Goal: Task Accomplishment & Management: Complete application form

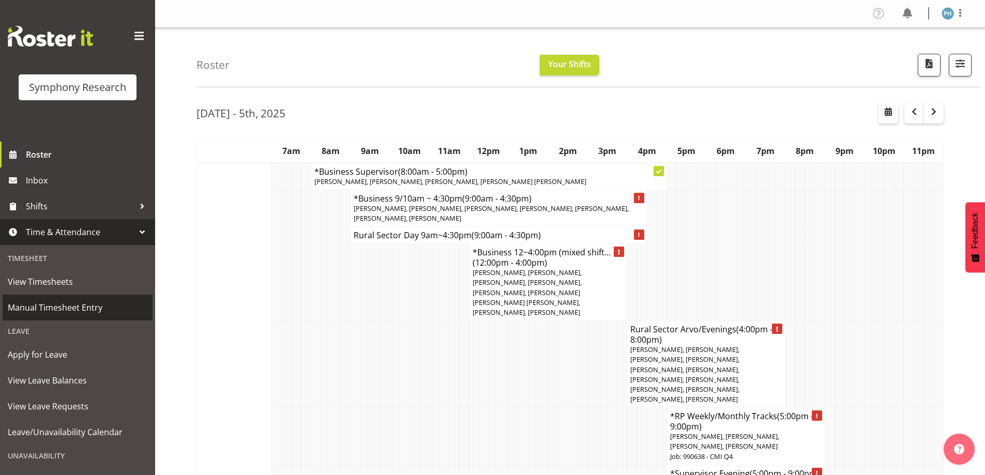
click at [94, 307] on span "Manual Timesheet Entry" at bounding box center [78, 308] width 140 height 16
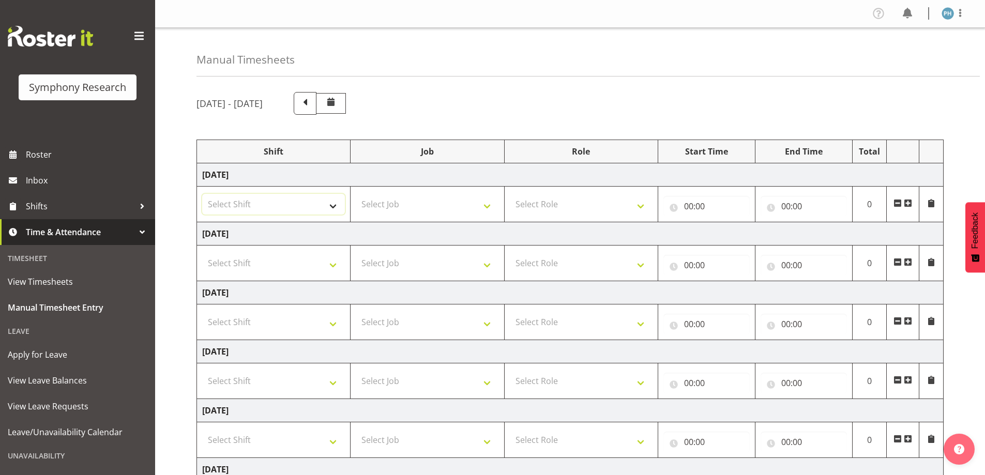
click at [334, 209] on select "Select Shift !!Weekend Residential (Roster IT Shift Label) *Business 9/10am ~ 4…" at bounding box center [273, 204] width 143 height 21
select select "56692"
click at [202, 194] on select "Select Shift !!Weekend Residential (Roster IT Shift Label) *Business 9/10am ~ 4…" at bounding box center [273, 204] width 143 height 21
click at [483, 205] on select "Select Job 550060 IF Admin 553492 World Poll Aus Wave 2 Main 2025 553493 World …" at bounding box center [427, 204] width 143 height 21
select select "10499"
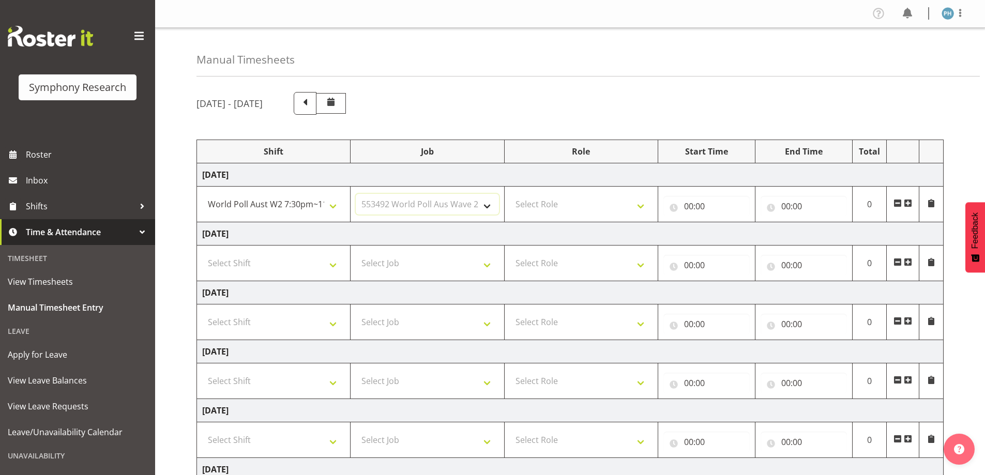
click at [356, 194] on select "Select Job 550060 IF Admin 553492 World Poll Aus Wave 2 Main 2025 553493 World …" at bounding box center [427, 204] width 143 height 21
click at [642, 207] on select "Select Role Briefing Interviewing" at bounding box center [581, 204] width 143 height 21
select select "47"
click at [510, 194] on select "Select Role Briefing Interviewing" at bounding box center [581, 204] width 143 height 21
click at [682, 209] on input "00:00" at bounding box center [706, 206] width 86 height 21
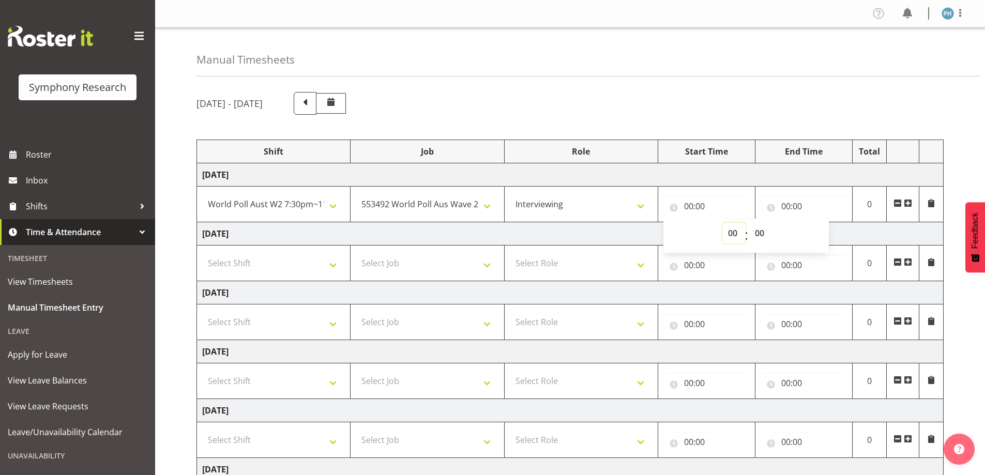
click at [728, 236] on select "00 01 02 03 04 05 06 07 08 09 10 11 12 13 14 15 16 17 18 19 20 21 22 23" at bounding box center [733, 233] width 23 height 21
select select "19"
click at [722, 223] on select "00 01 02 03 04 05 06 07 08 09 10 11 12 13 14 15 16 17 18 19 20 21 22 23" at bounding box center [733, 233] width 23 height 21
type input "19:00"
click at [764, 236] on select "00 01 02 03 04 05 06 07 08 09 10 11 12 13 14 15 16 17 18 19 20 21 22 23 24 25 2…" at bounding box center [760, 233] width 23 height 21
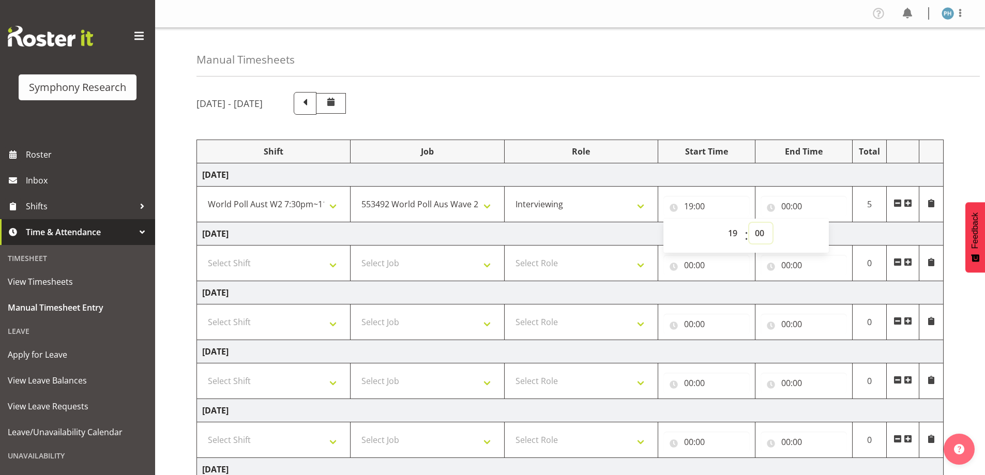
select select "30"
click at [749, 223] on select "00 01 02 03 04 05 06 07 08 09 10 11 12 13 14 15 16 17 18 19 20 21 22 23 24 25 2…" at bounding box center [760, 233] width 23 height 21
type input "19:30"
click at [781, 204] on input "00:00" at bounding box center [803, 206] width 86 height 21
click at [823, 230] on select "00 01 02 03 04 05 06 07 08 09 10 11 12 13 14 15 16 17 18 19 20 21 22 23" at bounding box center [830, 233] width 23 height 21
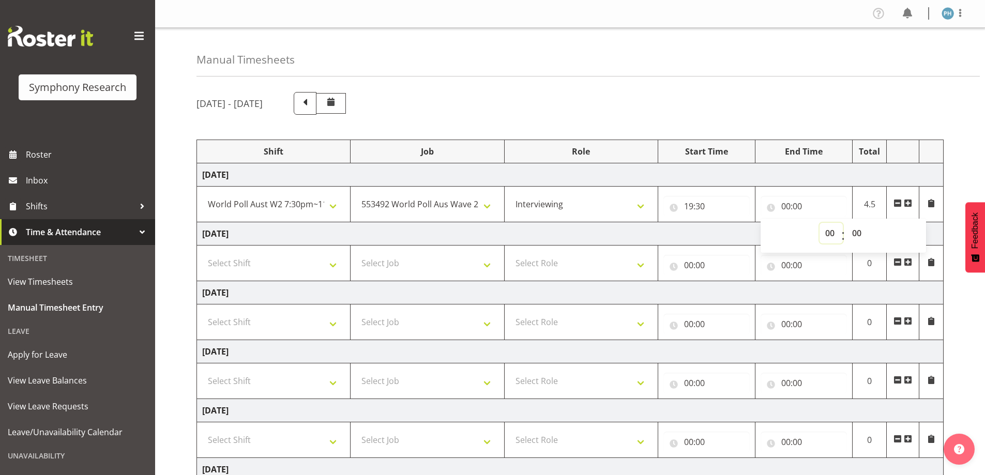
select select "18"
click at [819, 223] on select "00 01 02 03 04 05 06 07 08 09 10 11 12 13 14 15 16 17 18 19 20 21 22 23" at bounding box center [830, 233] width 23 height 21
type input "18:00"
click at [832, 233] on select "00 01 02 03 04 05 06 07 08 09 10 11 12 13 14 15 16 17 18 19 20 21 22 23" at bounding box center [830, 233] width 23 height 21
select select "23"
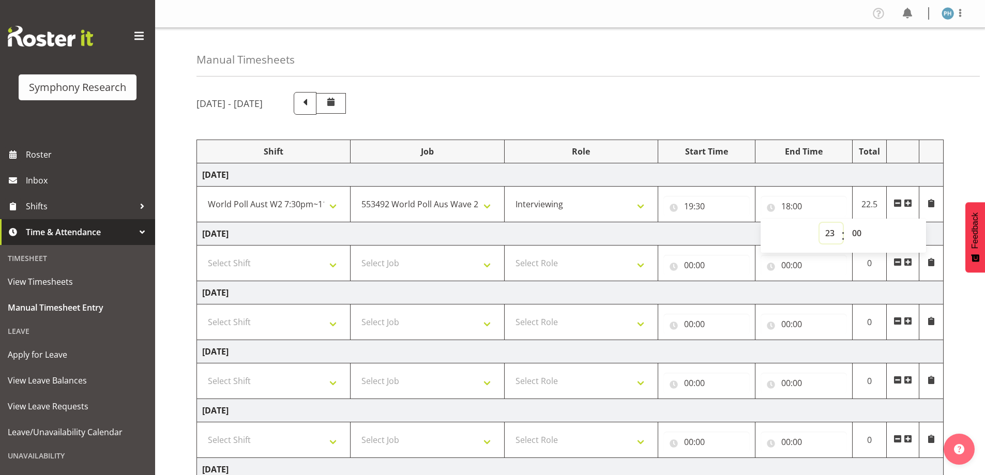
click at [819, 223] on select "00 01 02 03 04 05 06 07 08 09 10 11 12 13 14 15 16 17 18 19 20 21 22 23" at bounding box center [830, 233] width 23 height 21
type input "23:00"
click at [971, 318] on div "September 29th - October 5th 2025 Shift Job Role Start Time End Time Total Mond…" at bounding box center [590, 359] width 788 height 550
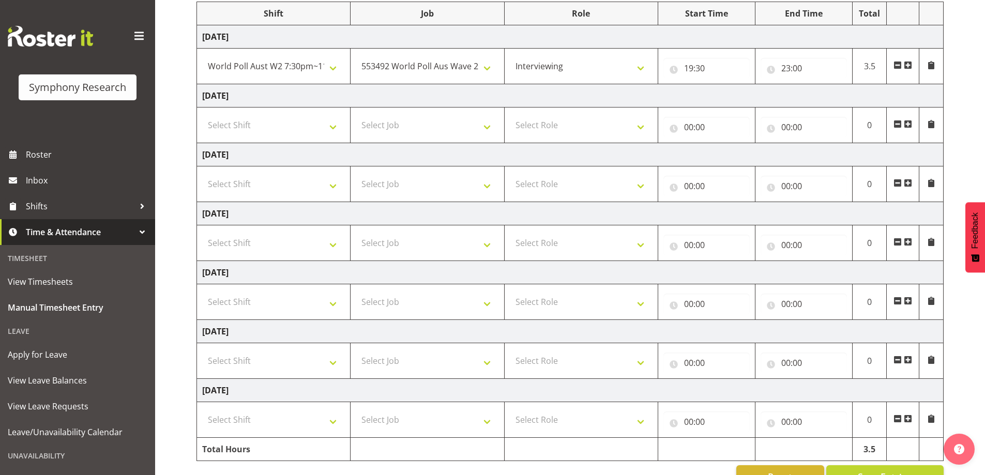
scroll to position [166, 0]
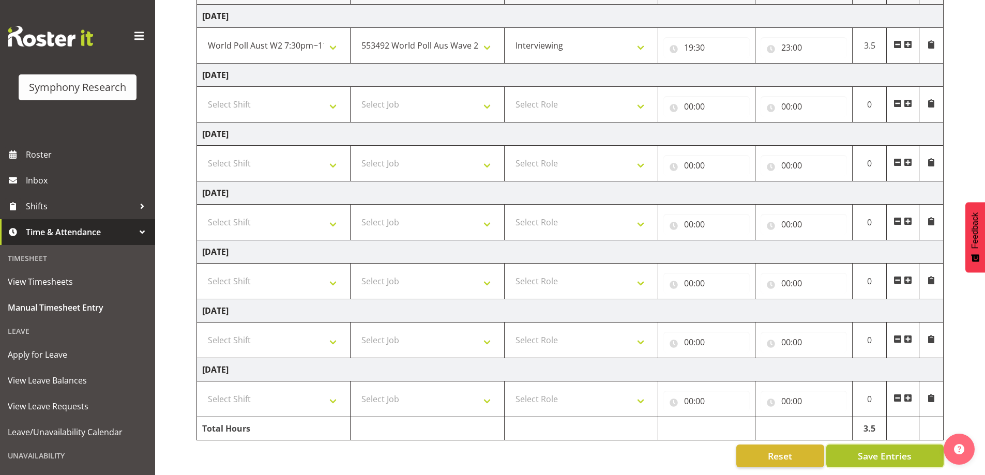
click at [895, 449] on span "Save Entries" at bounding box center [885, 455] width 54 height 13
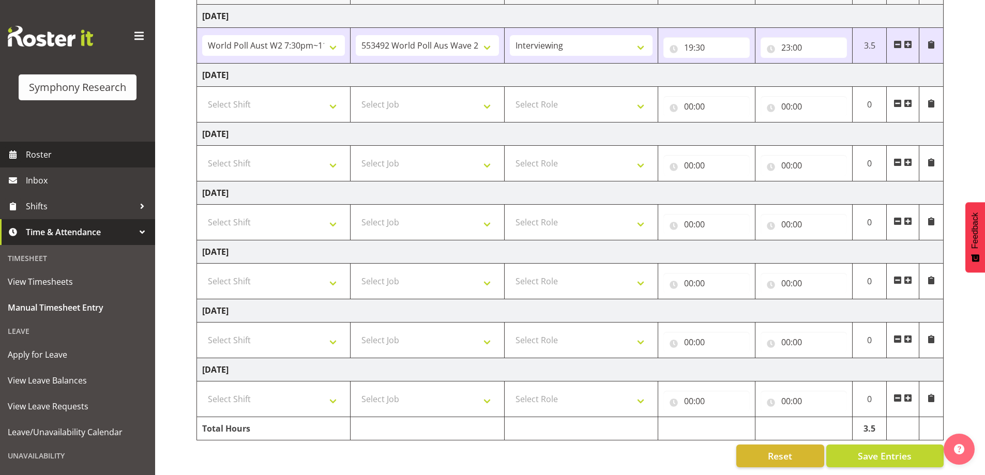
click at [41, 144] on link "Roster" at bounding box center [77, 155] width 155 height 26
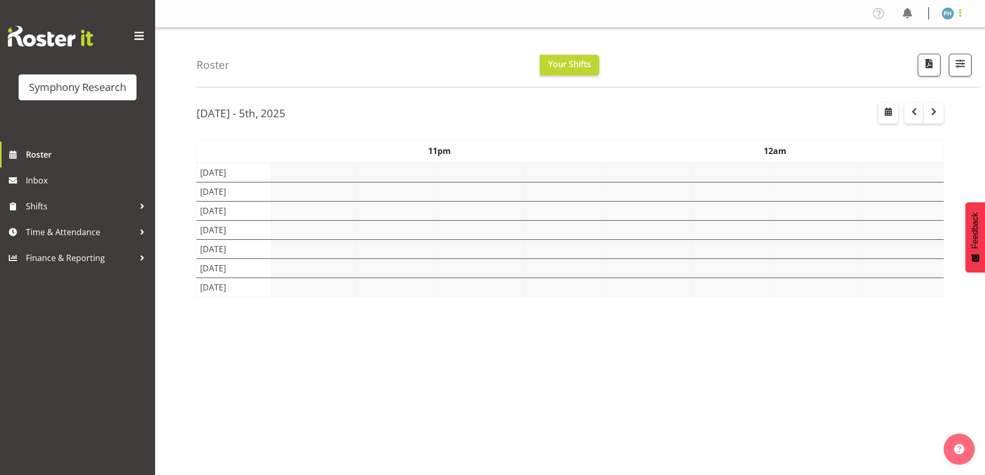
click at [959, 13] on span at bounding box center [960, 13] width 12 height 12
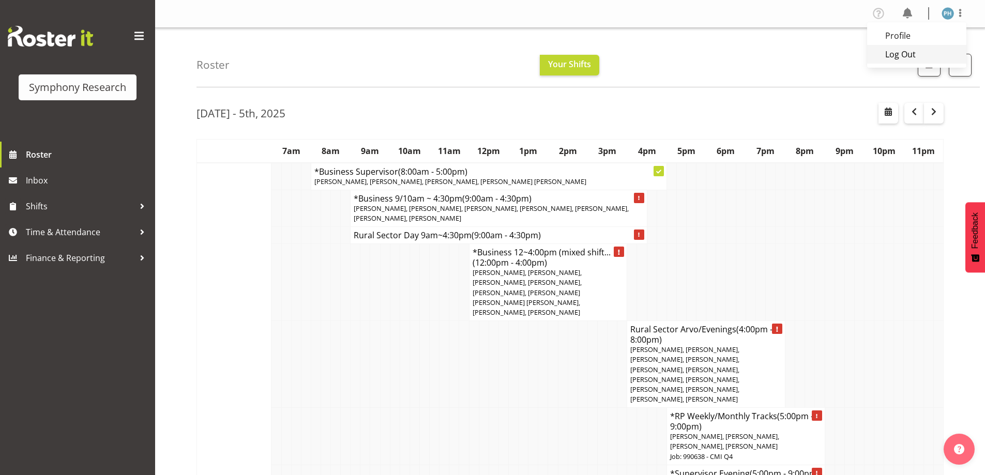
click at [904, 60] on link "Log Out" at bounding box center [916, 54] width 99 height 19
